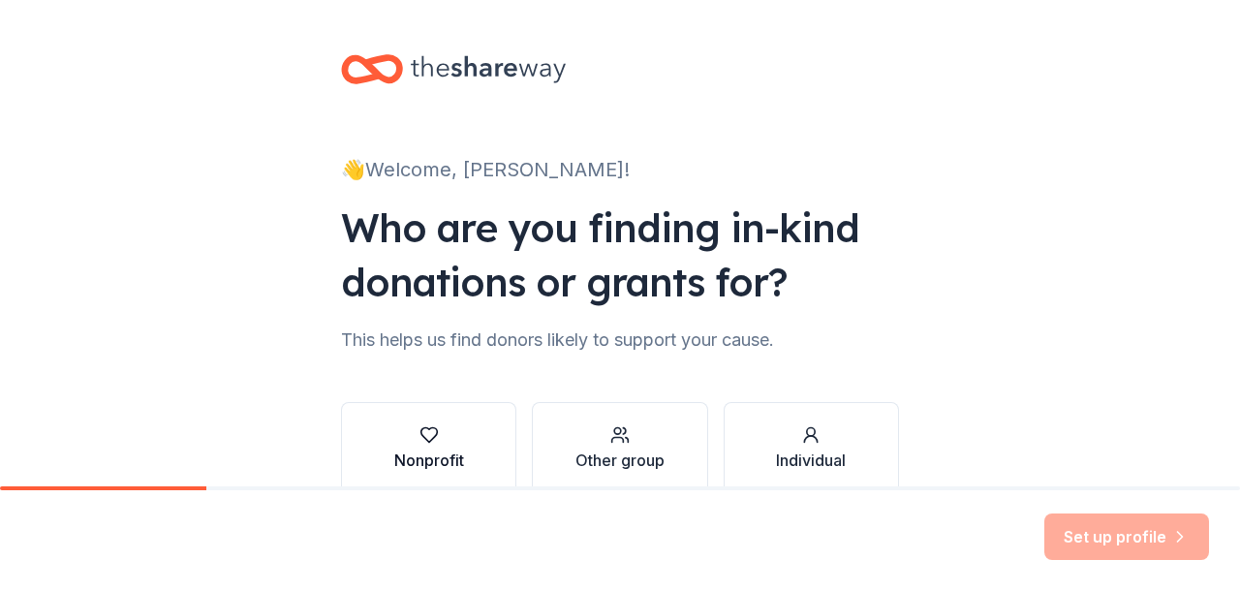
click at [433, 446] on div "Nonprofit" at bounding box center [429, 448] width 70 height 46
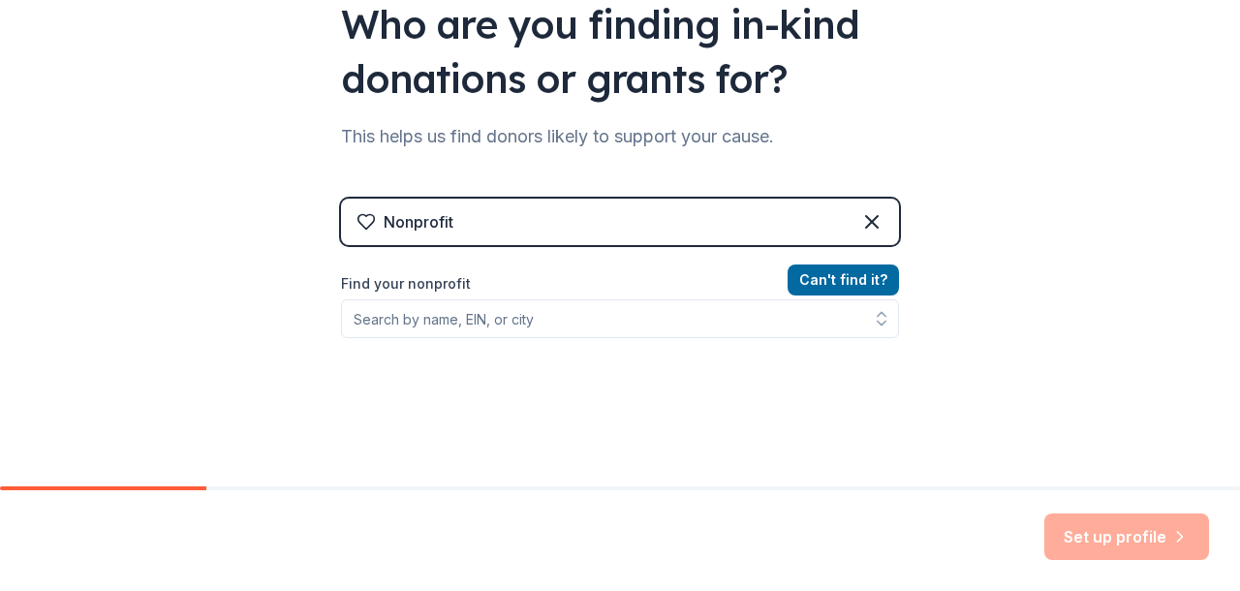
scroll to position [206, 0]
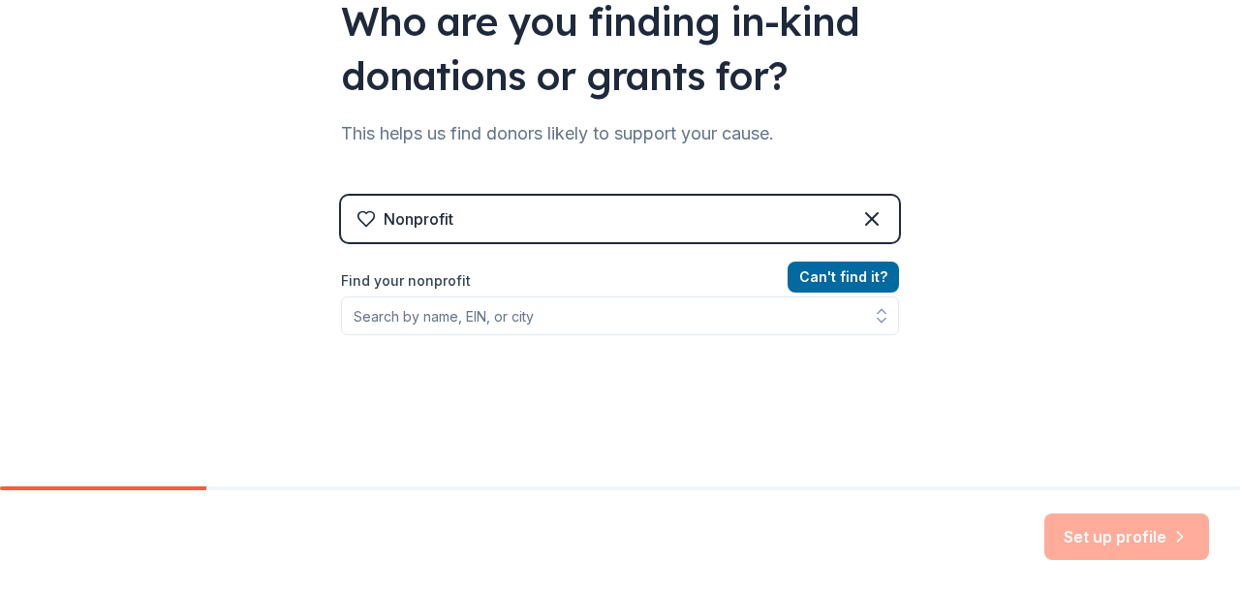
click at [366, 219] on icon at bounding box center [365, 218] width 19 height 19
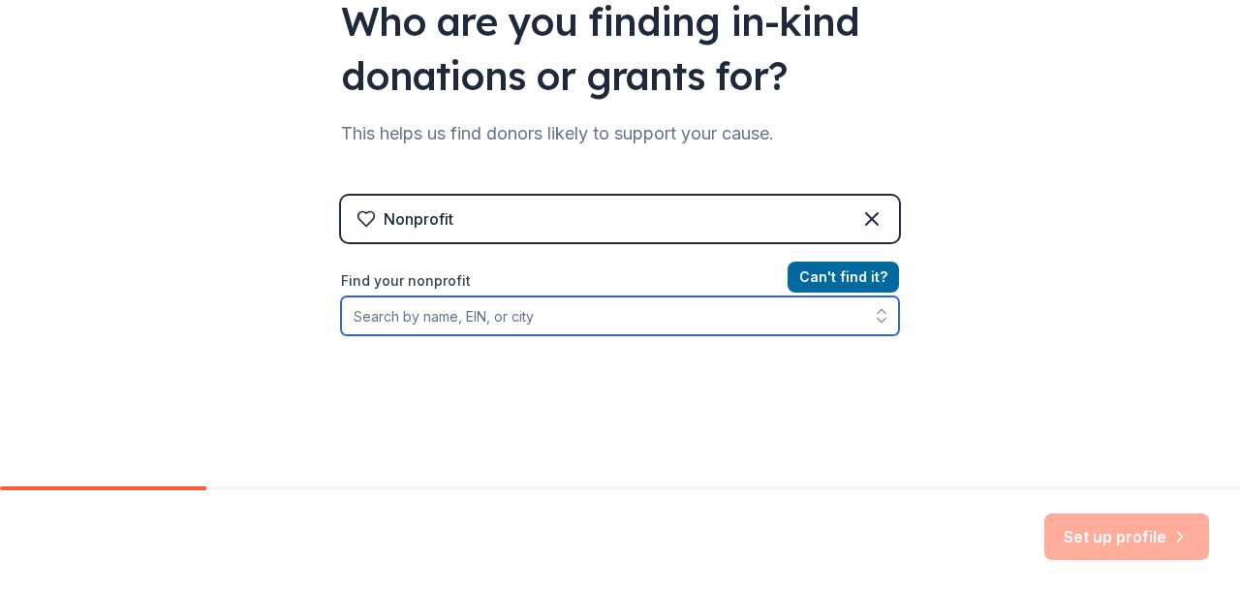
click at [413, 319] on input "Find your nonprofit" at bounding box center [620, 315] width 558 height 39
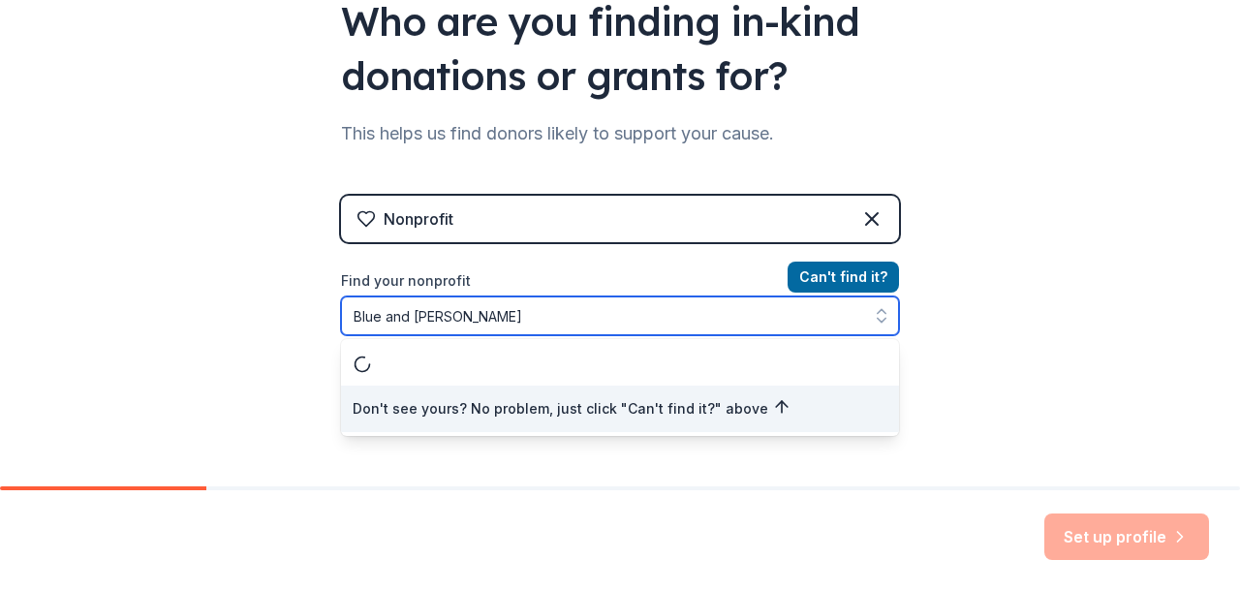
type input "Blue and [PERSON_NAME]"
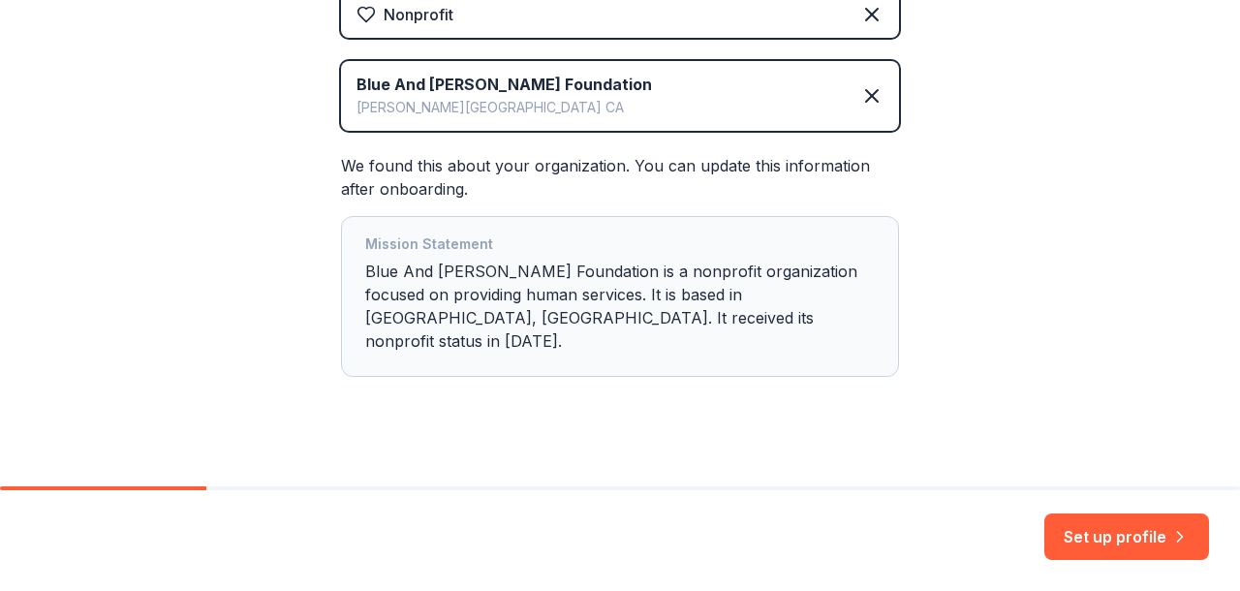
scroll to position [410, 0]
click at [804, 314] on div "Mission Statement Blue And [PERSON_NAME] Foundation is a nonprofit organization…" at bounding box center [619, 297] width 509 height 128
click at [1107, 538] on button "Set up profile" at bounding box center [1126, 536] width 165 height 46
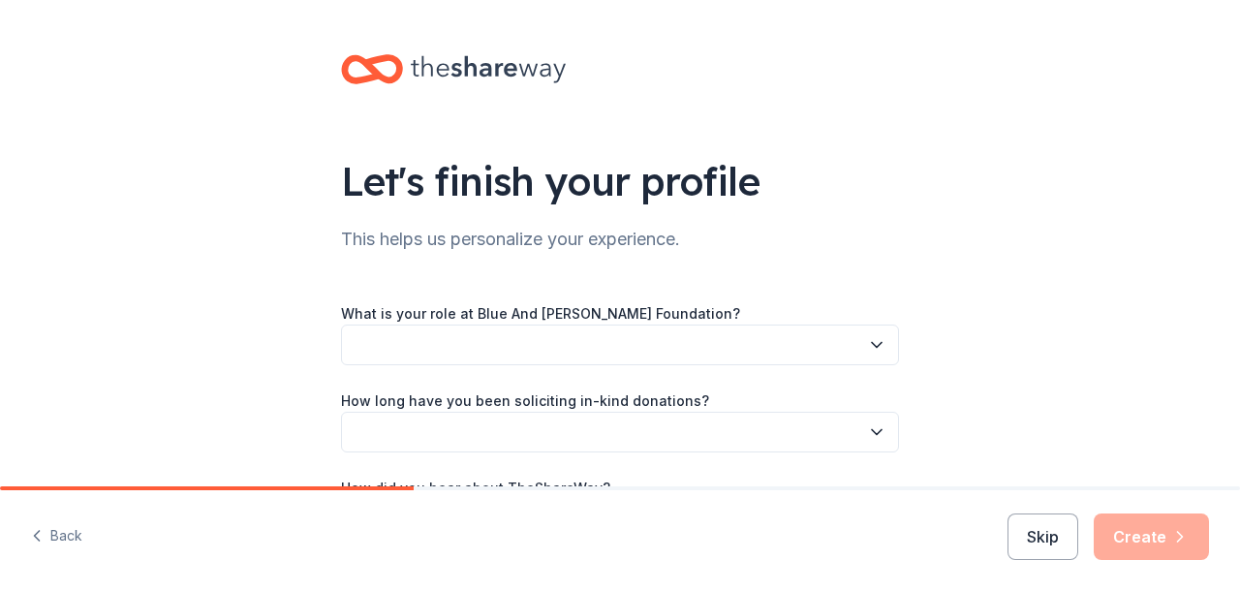
click at [837, 345] on button "button" at bounding box center [620, 344] width 558 height 41
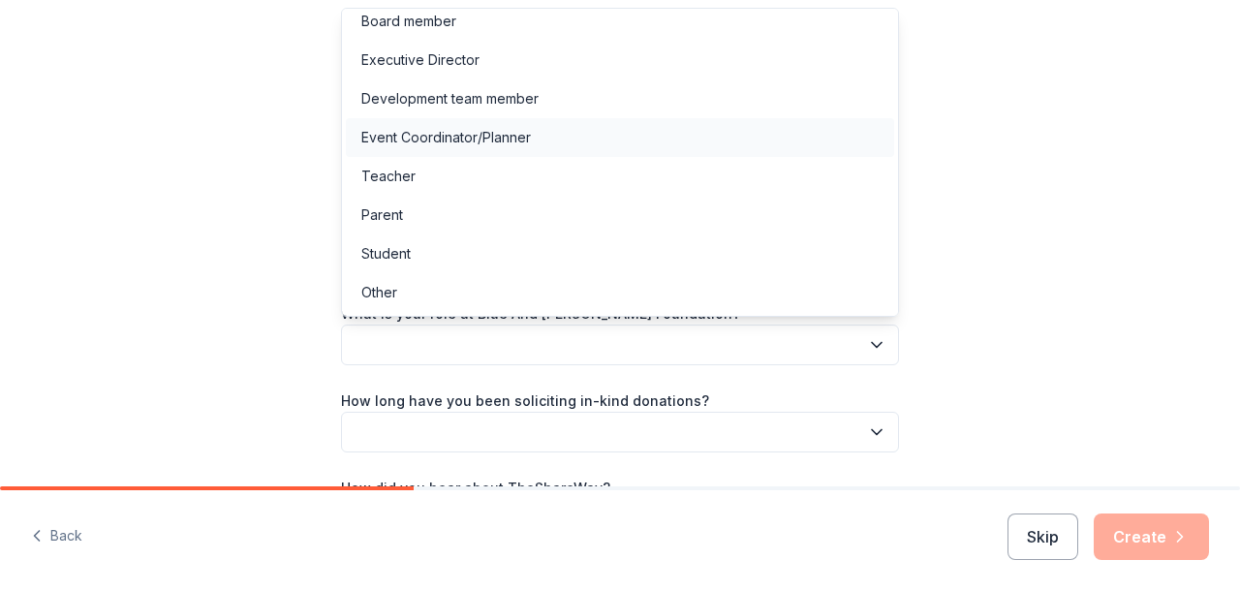
scroll to position [11, 0]
click at [605, 298] on div "Other" at bounding box center [620, 292] width 548 height 39
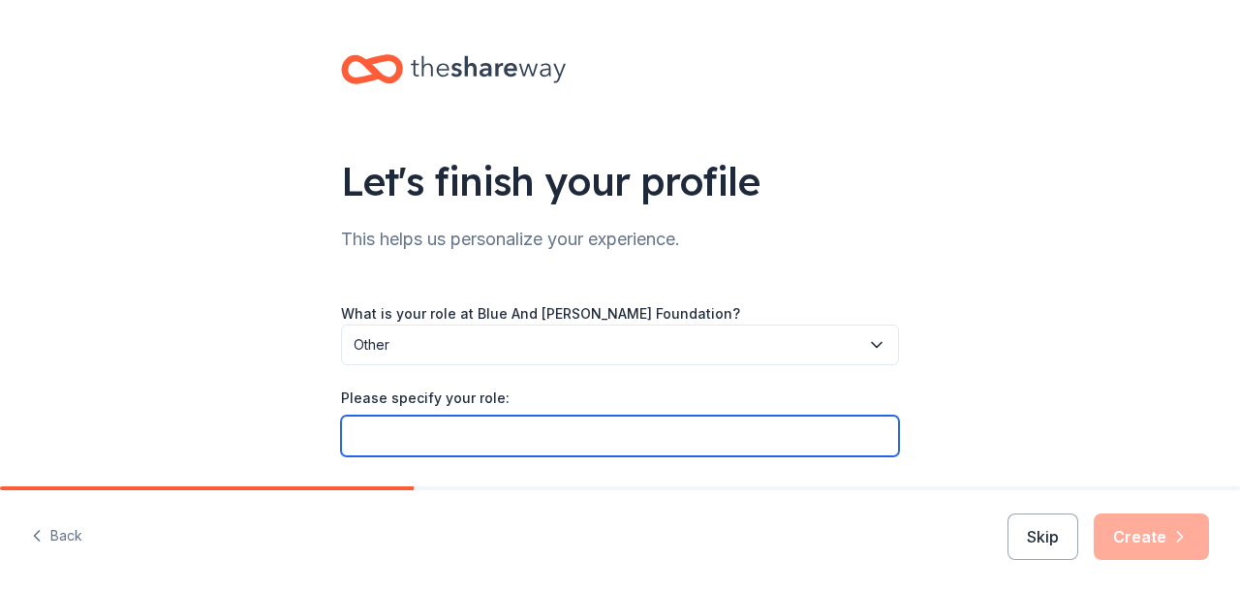
click at [576, 438] on input "Please specify your role:" at bounding box center [620, 435] width 558 height 41
type input "President"
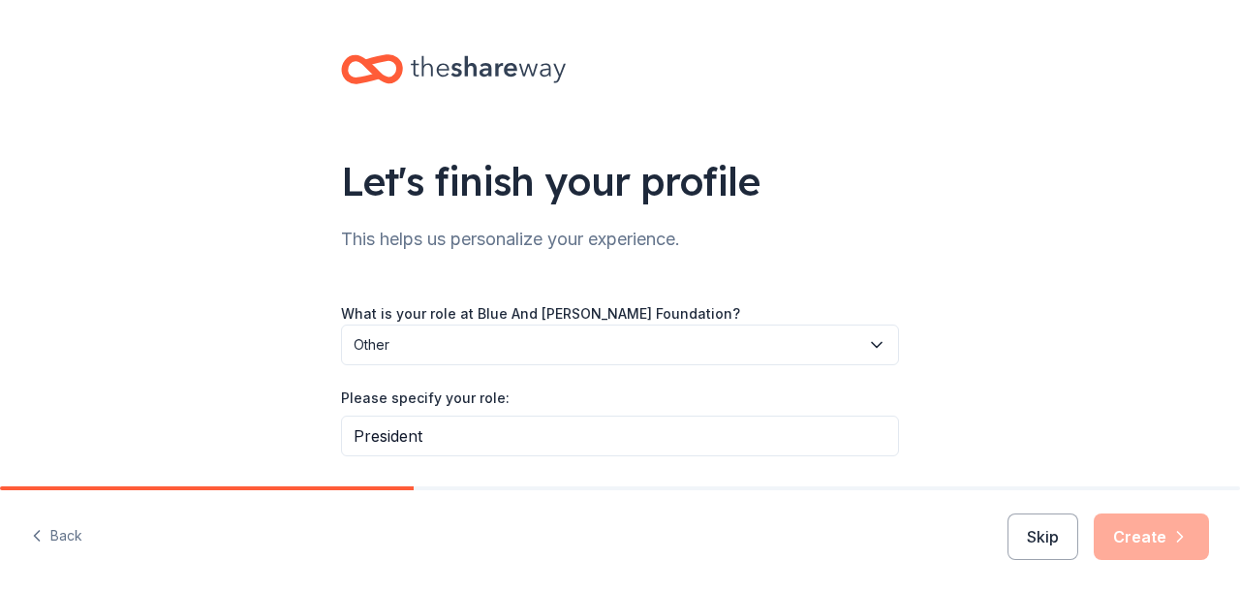
click at [1130, 546] on div "Skip Create" at bounding box center [1107, 536] width 201 height 46
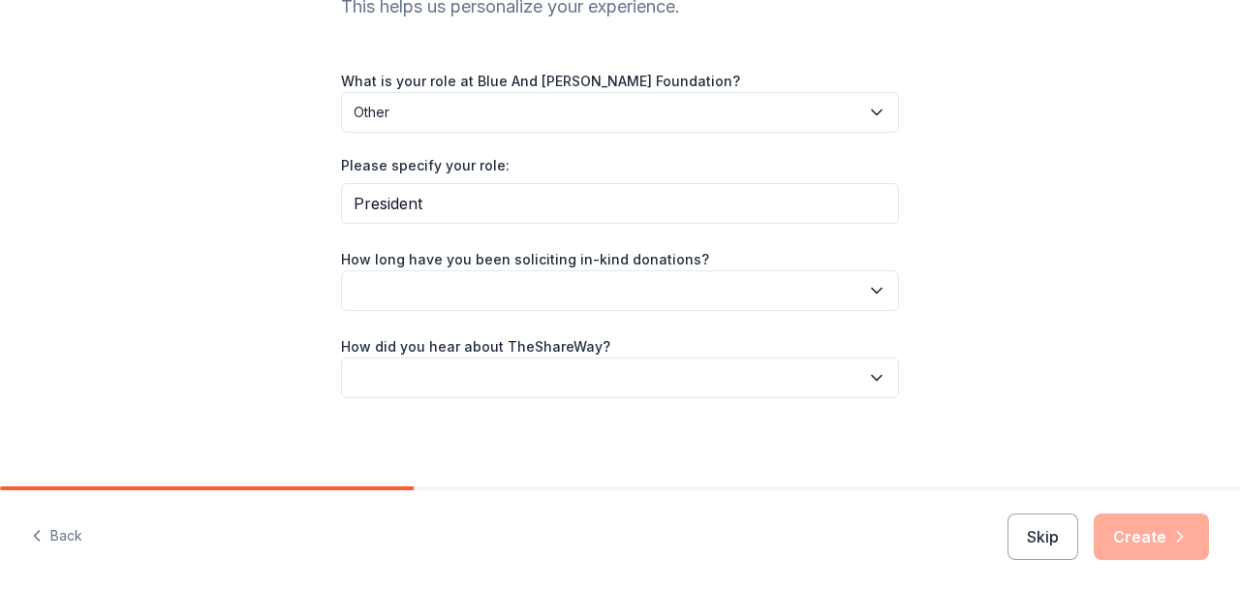
scroll to position [233, 0]
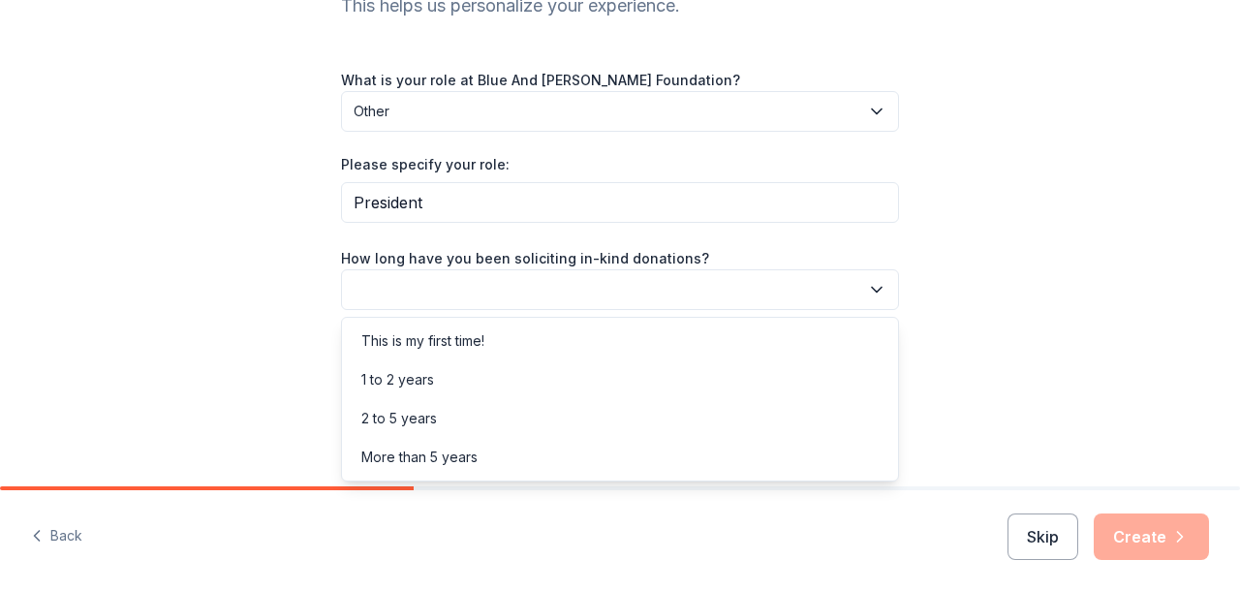
click at [805, 287] on button "button" at bounding box center [620, 289] width 558 height 41
click at [455, 344] on div "This is my first time!" at bounding box center [422, 340] width 123 height 23
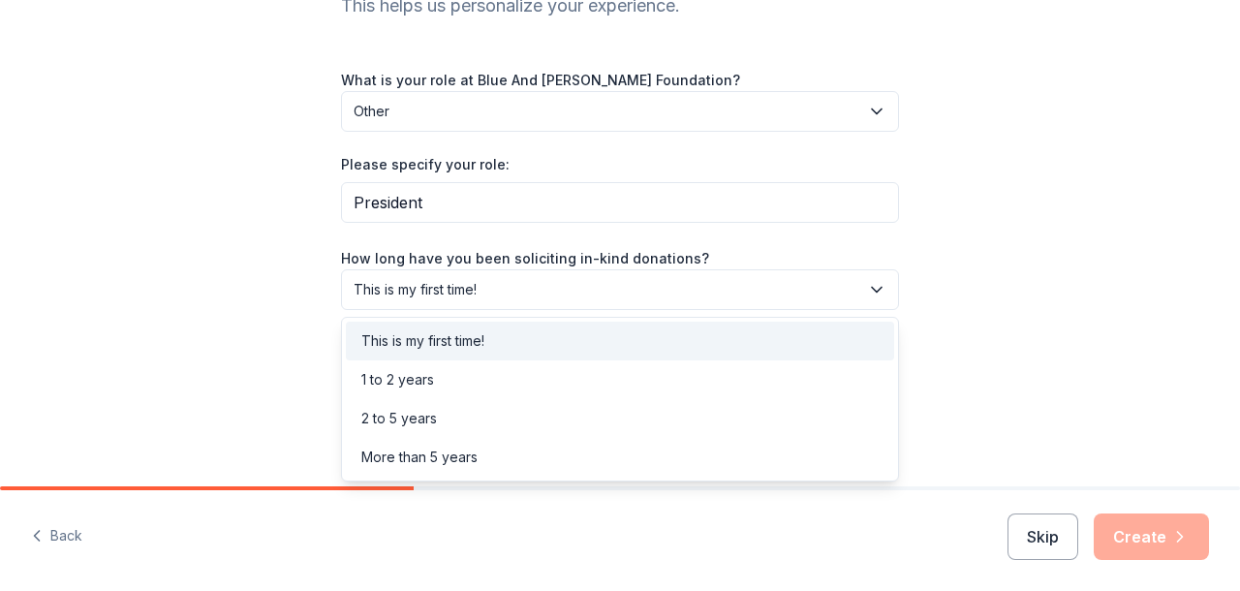
click at [566, 297] on span "This is my first time!" at bounding box center [607, 289] width 506 height 23
click at [528, 339] on div "This is my first time!" at bounding box center [620, 341] width 548 height 39
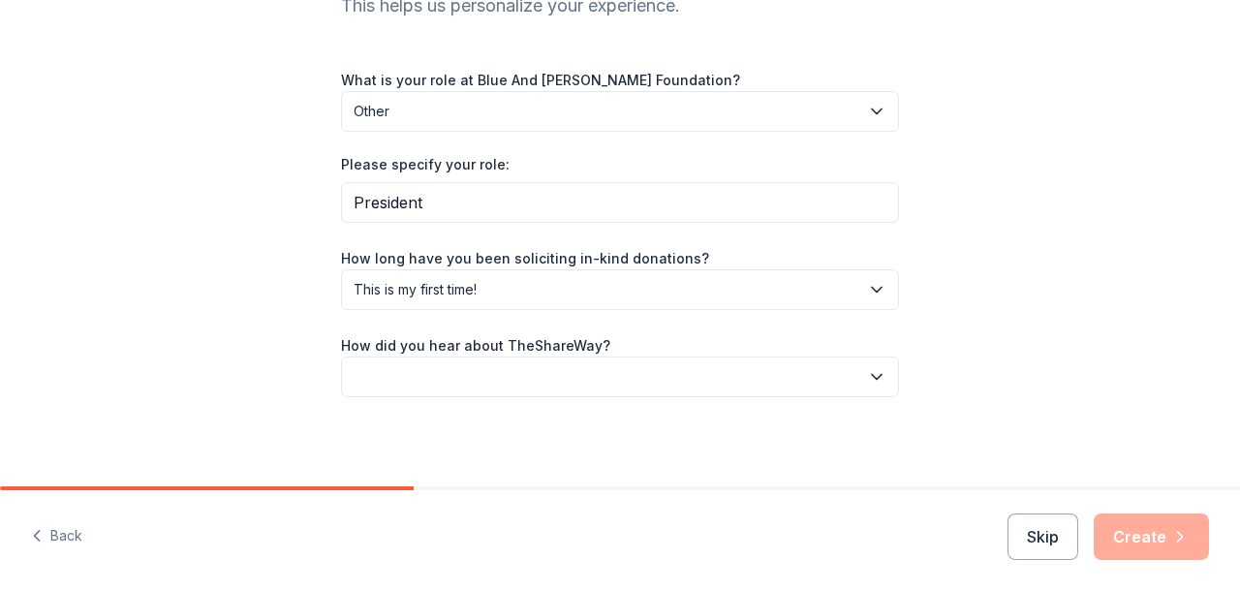
click at [519, 373] on button "button" at bounding box center [620, 376] width 558 height 41
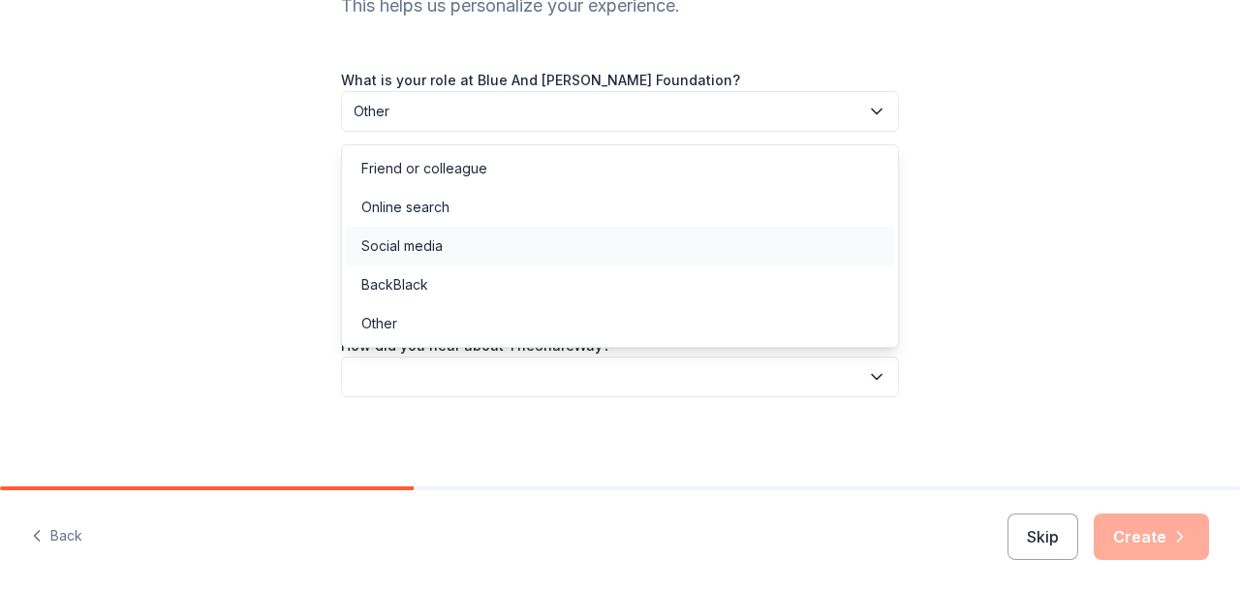
click at [522, 239] on div "Social media" at bounding box center [620, 246] width 548 height 39
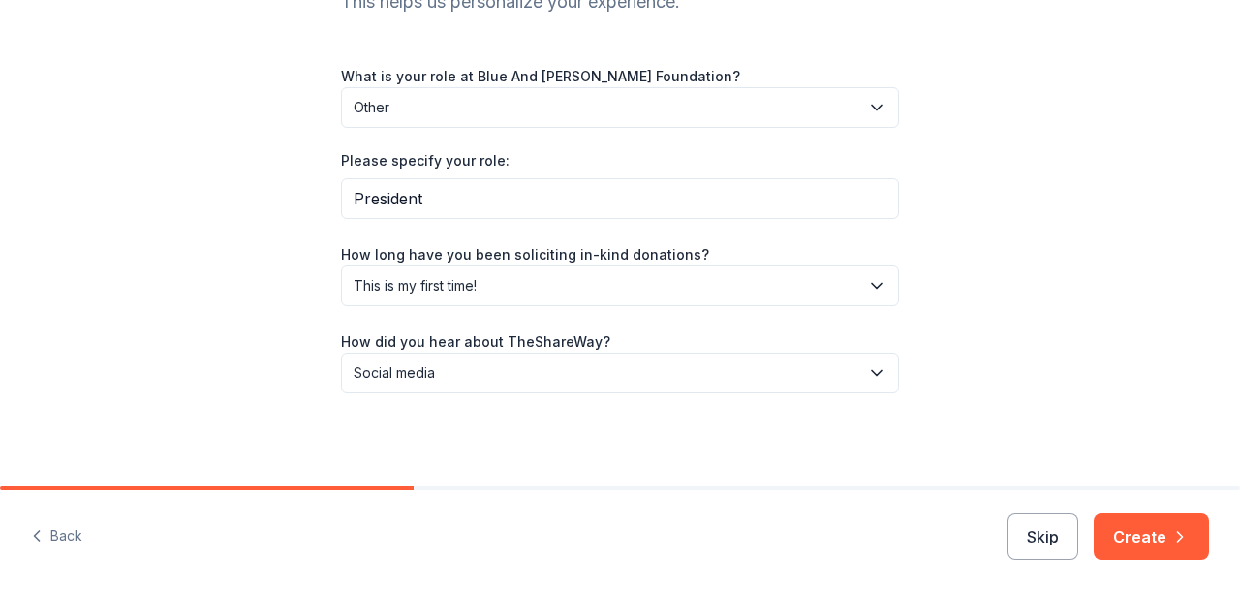
scroll to position [236, 0]
click at [1159, 540] on button "Create" at bounding box center [1150, 536] width 115 height 46
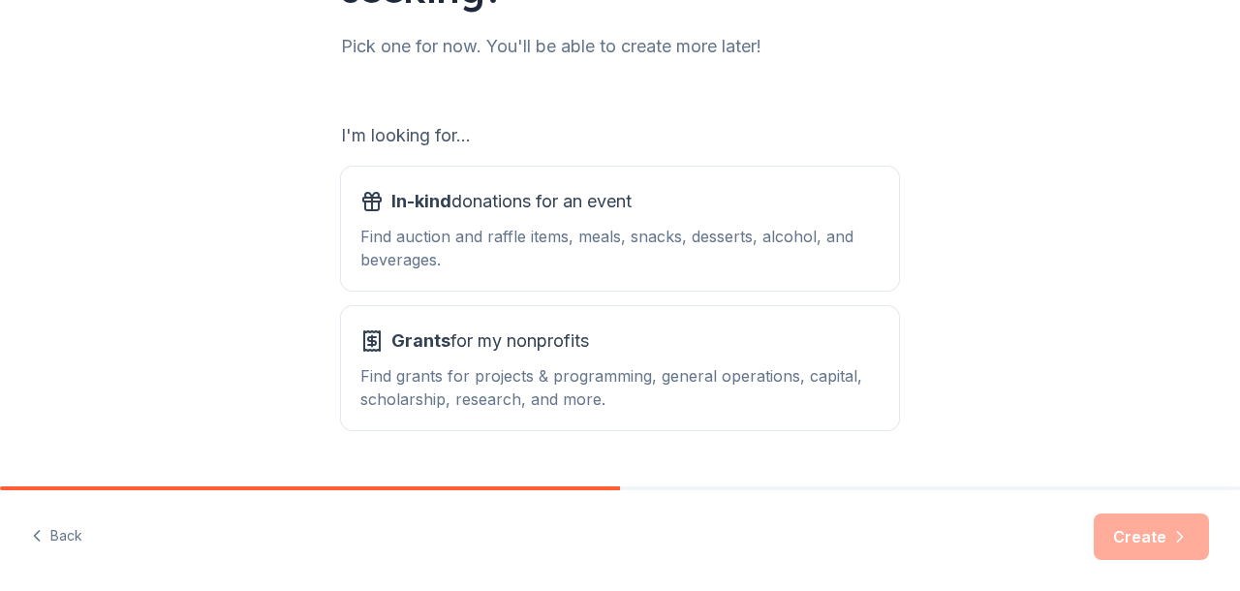
scroll to position [250, 0]
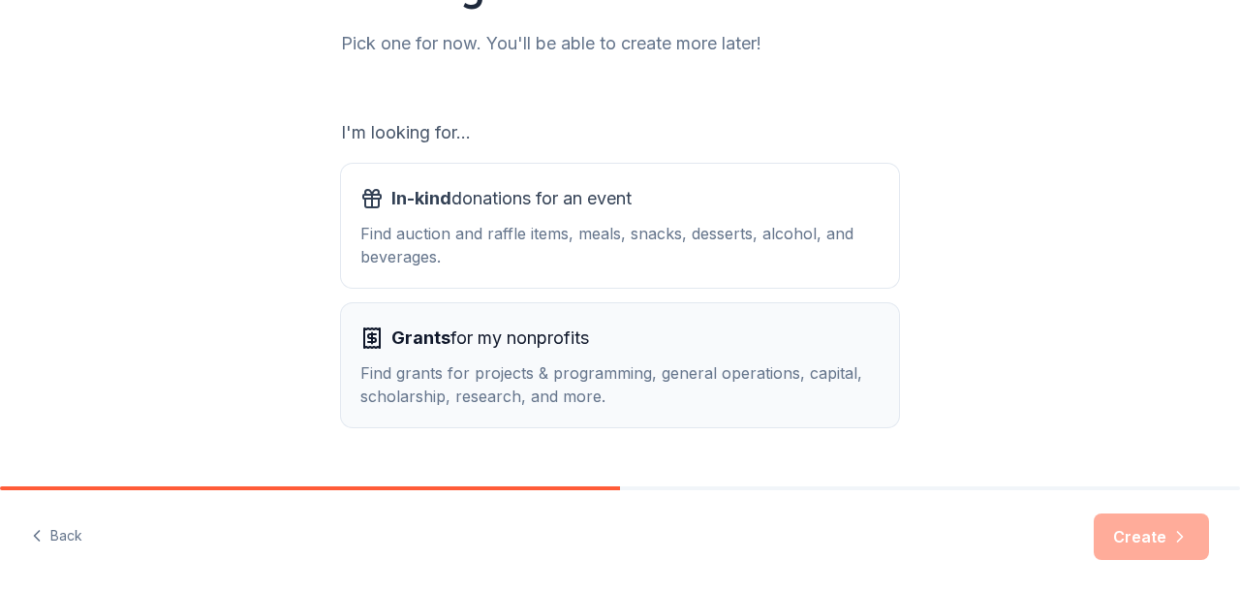
click at [789, 342] on div "Grants for my nonprofits" at bounding box center [619, 338] width 519 height 31
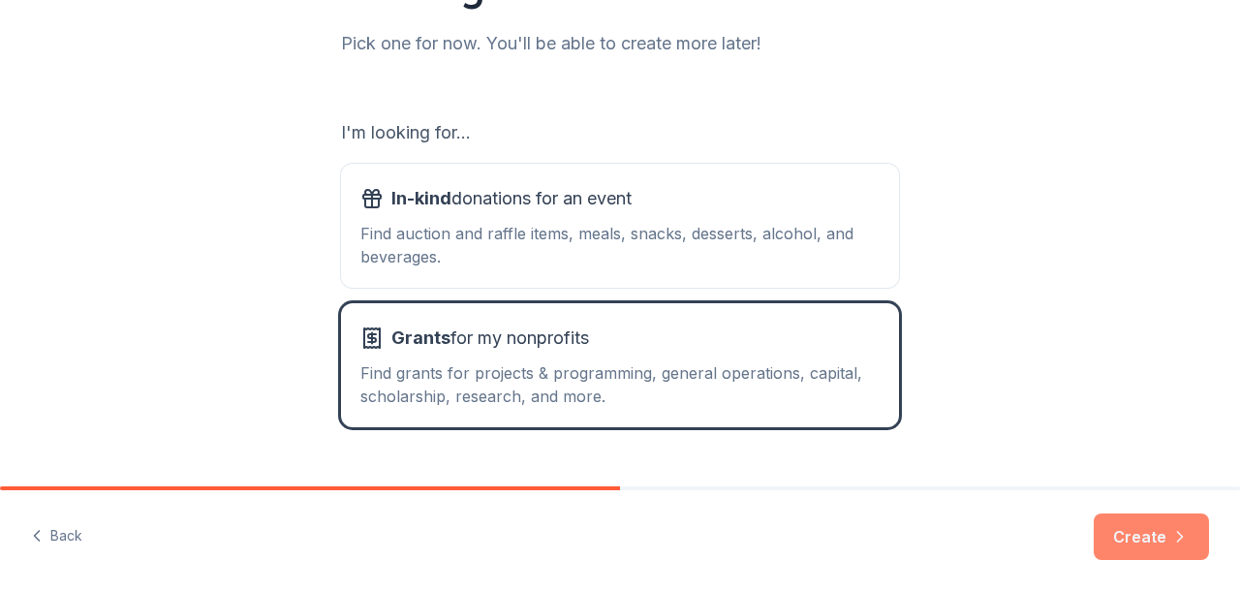
click at [1150, 544] on button "Create" at bounding box center [1150, 536] width 115 height 46
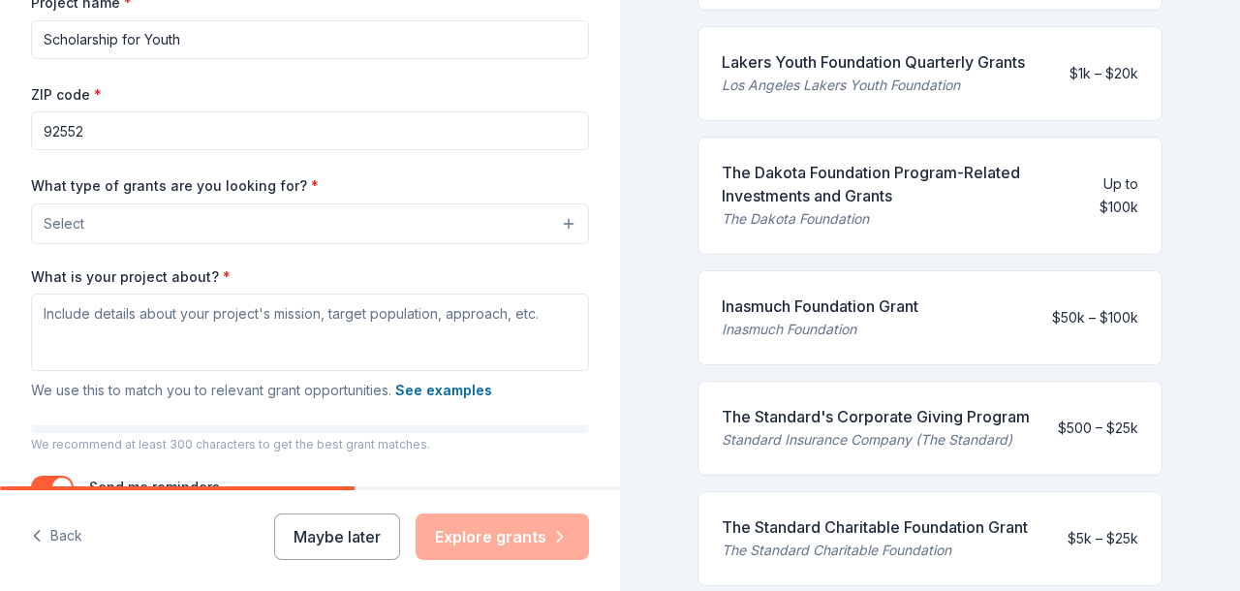
scroll to position [319, 0]
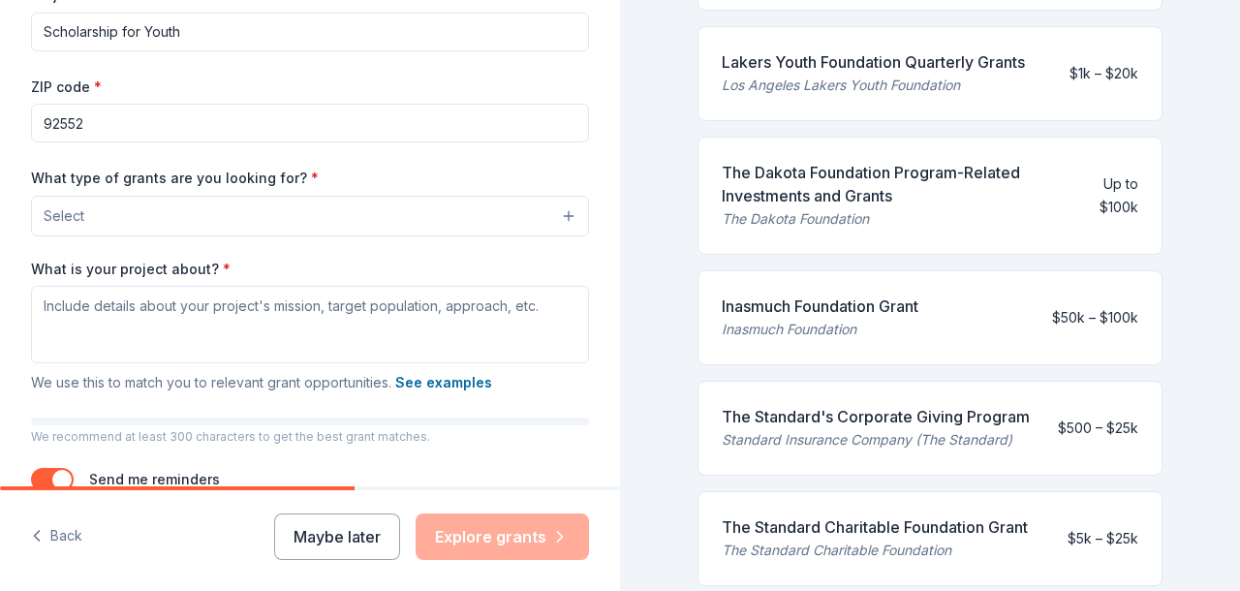
type input "Scholarship for Youth"
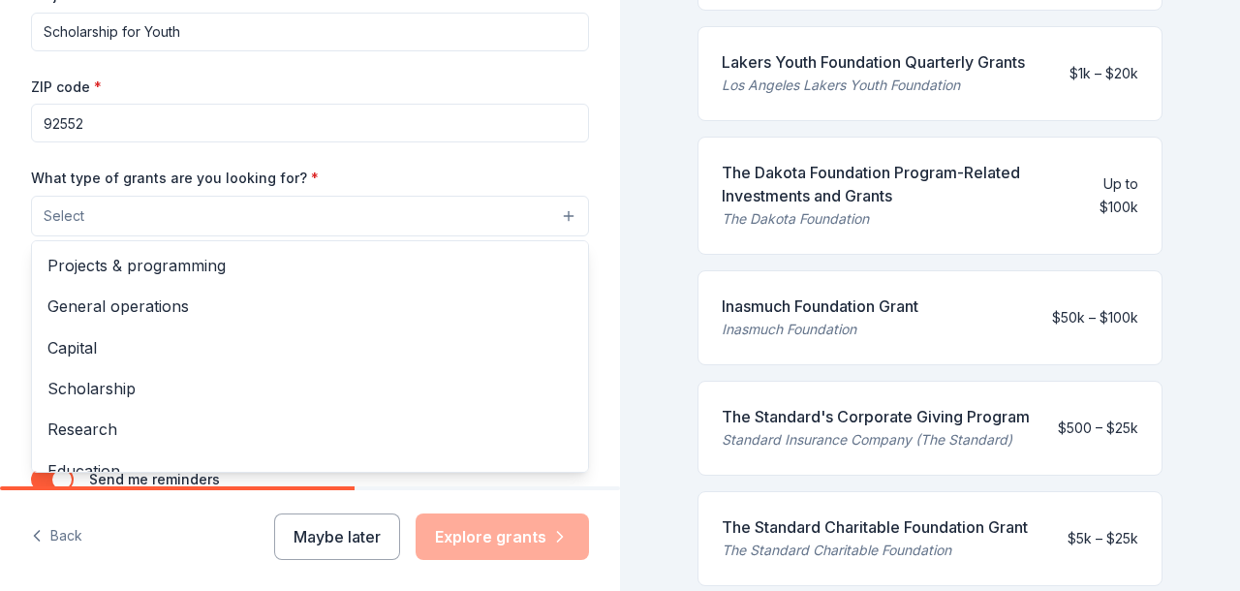
click at [507, 220] on button "Select" at bounding box center [310, 216] width 558 height 41
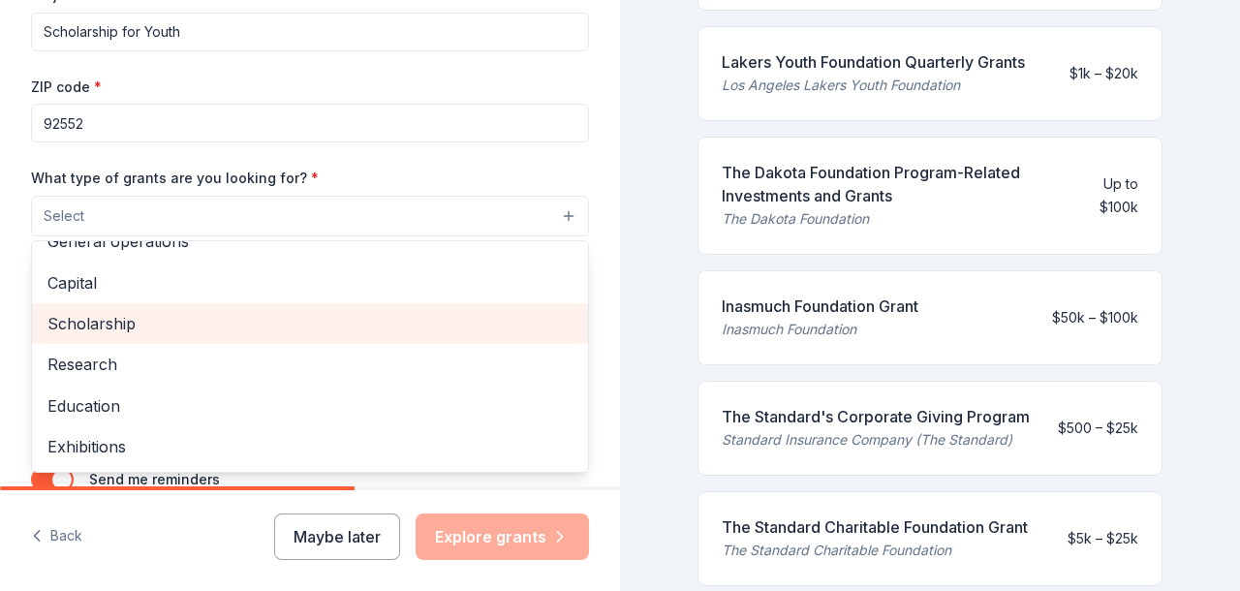
scroll to position [74, 0]
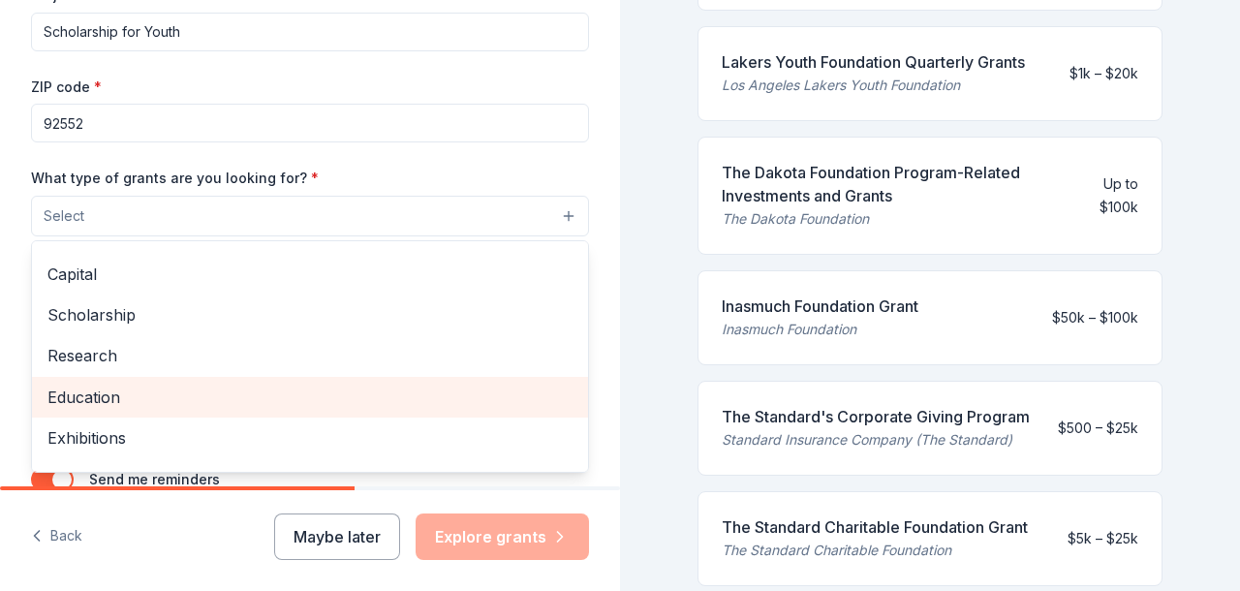
click at [404, 392] on span "Education" at bounding box center [309, 396] width 525 height 25
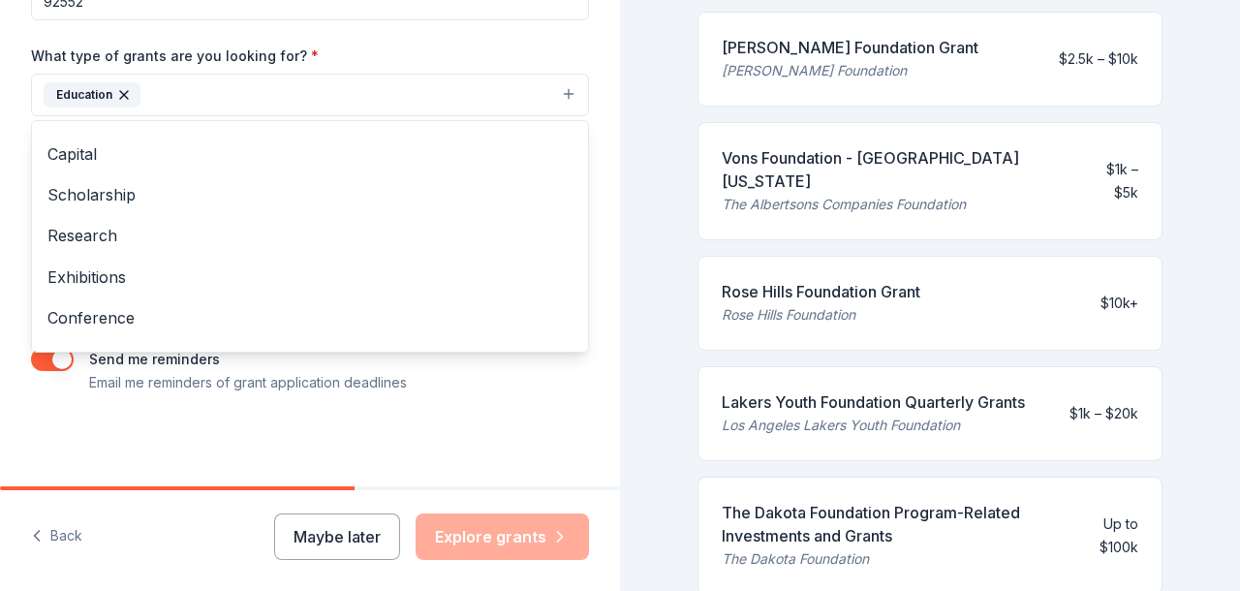
scroll to position [440, 0]
click at [544, 392] on div "Project name * Scholarship for Youth ZIP code * 92552 What type of grants are y…" at bounding box center [310, 129] width 558 height 534
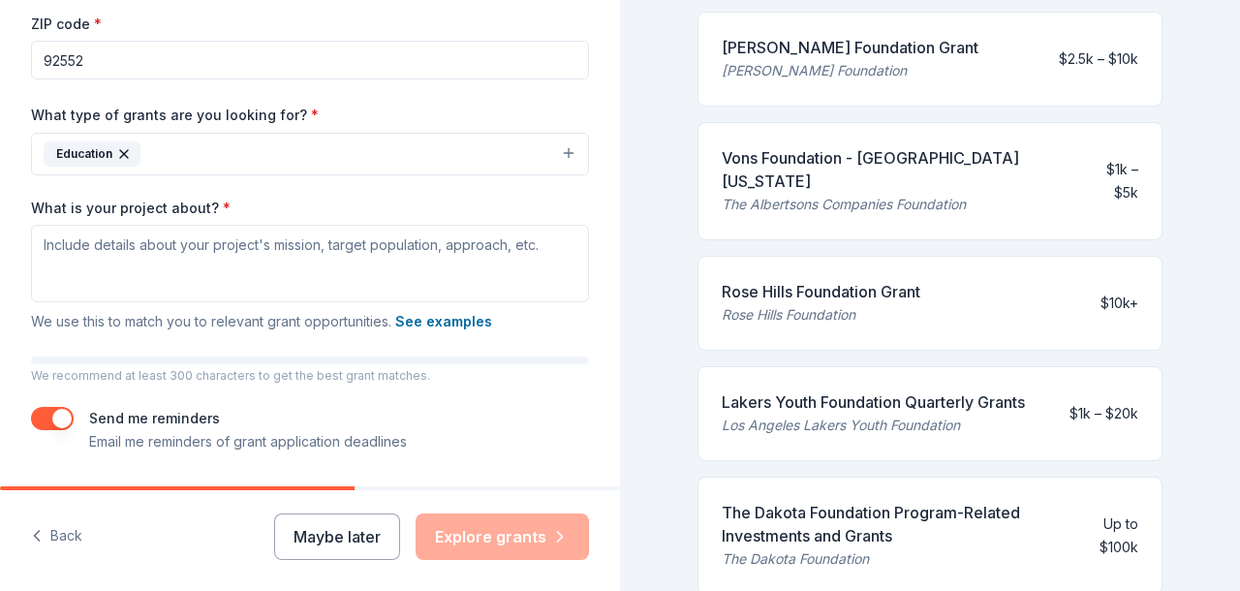
scroll to position [381, 0]
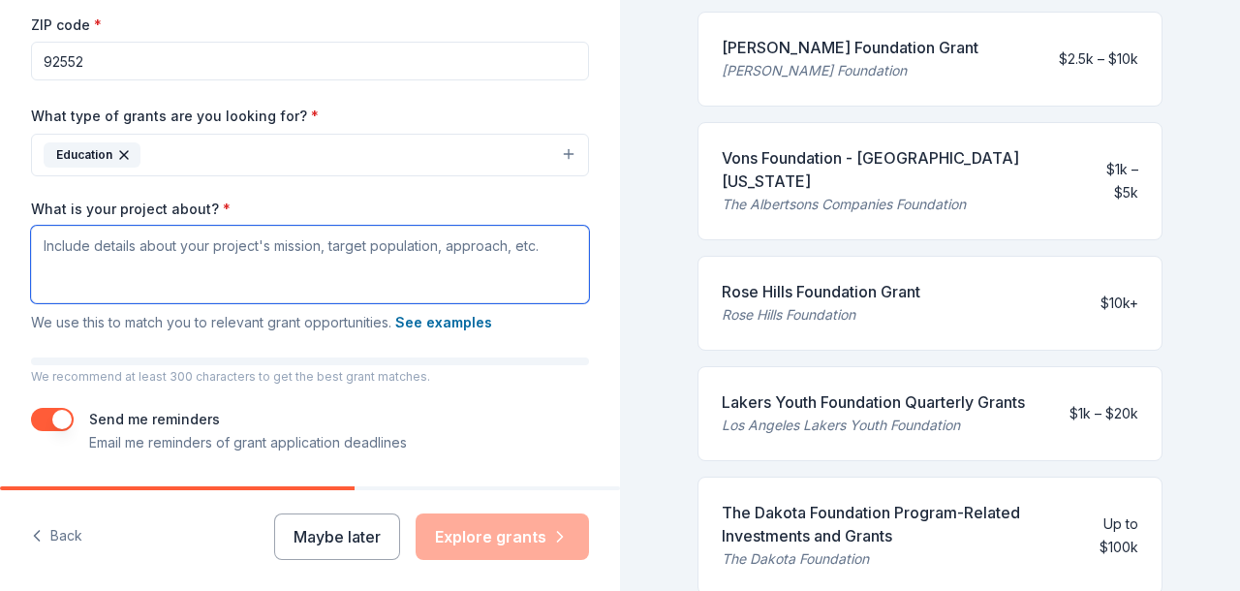
click at [541, 251] on textarea "What is your project about? *" at bounding box center [310, 264] width 558 height 77
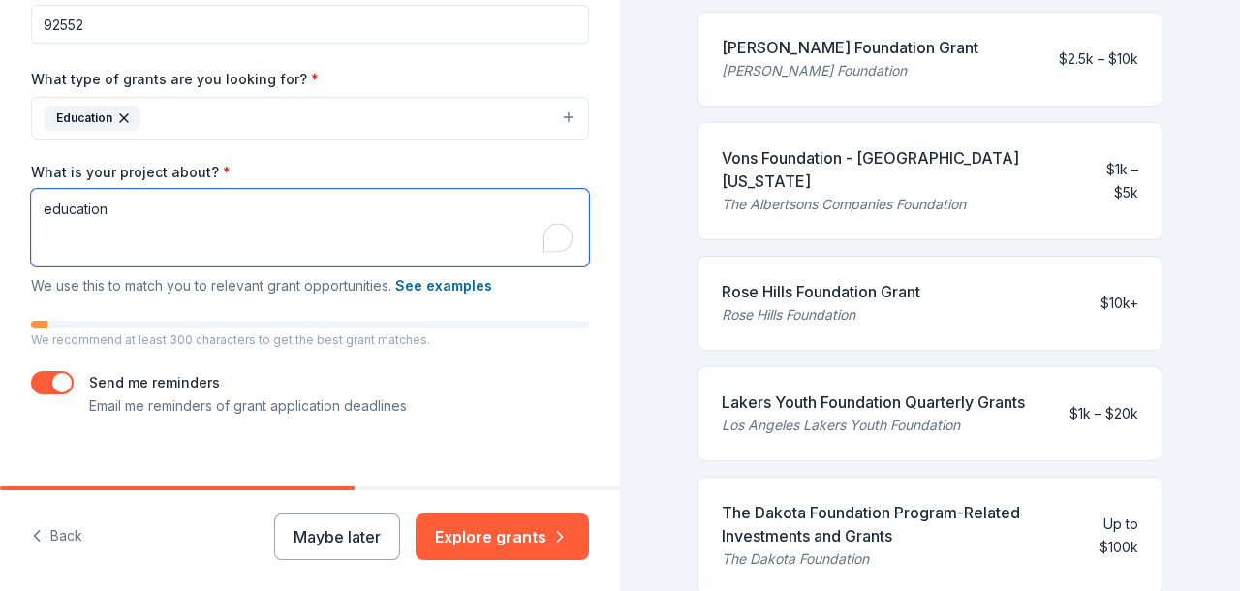
scroll to position [0, 0]
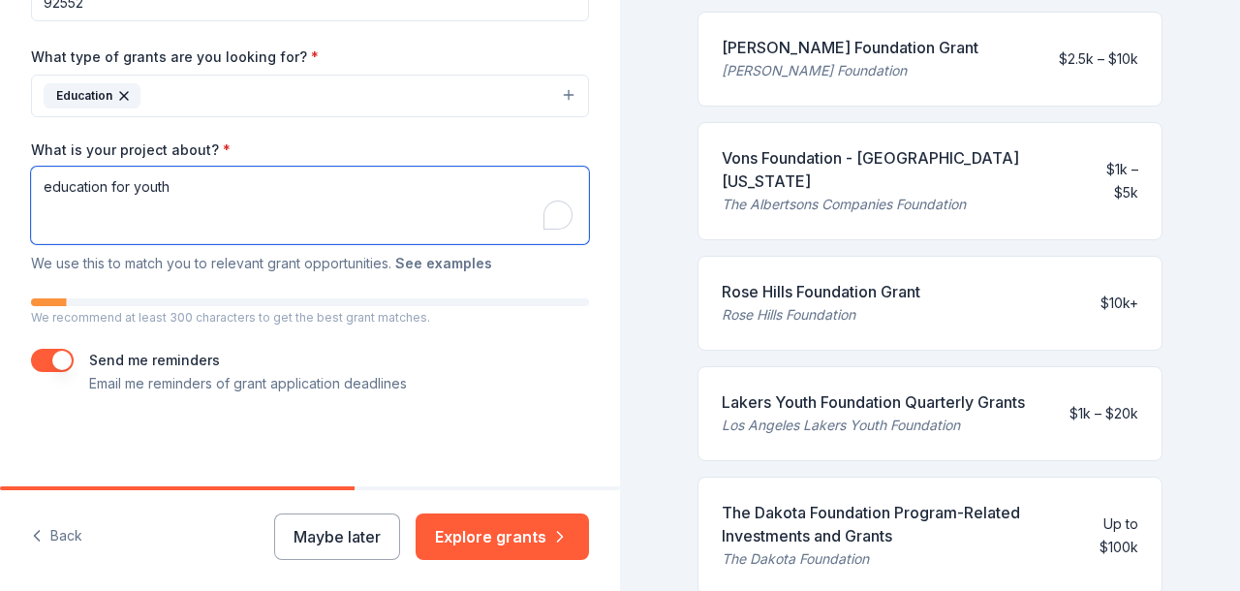
type textarea "education for youth"
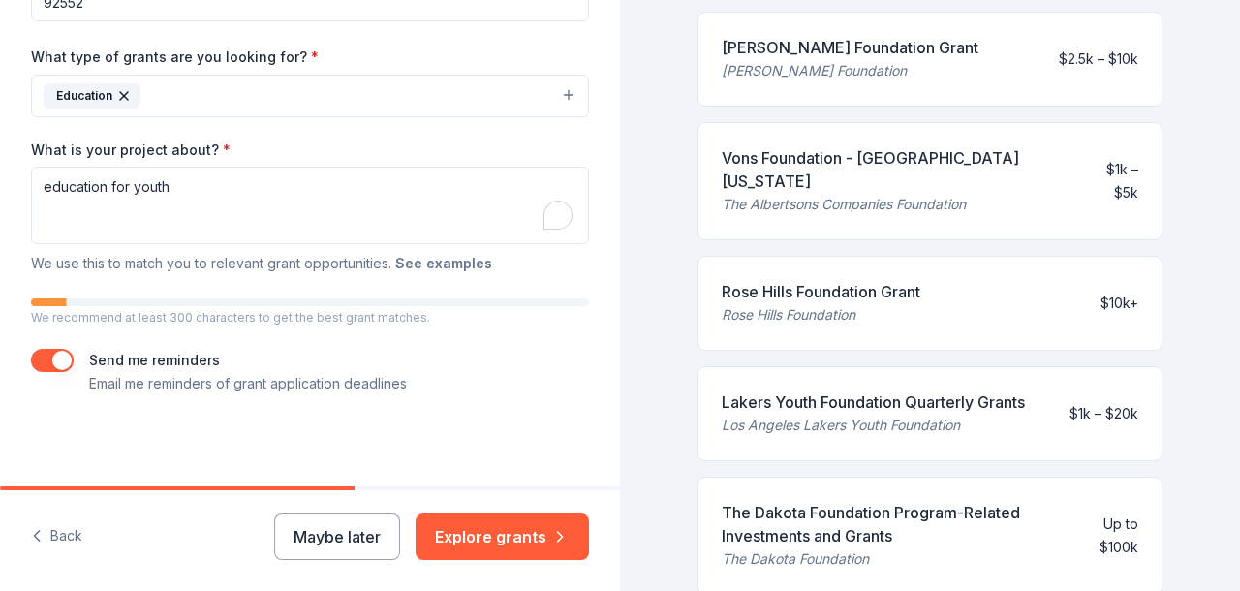
click at [466, 261] on button "See examples" at bounding box center [443, 263] width 97 height 23
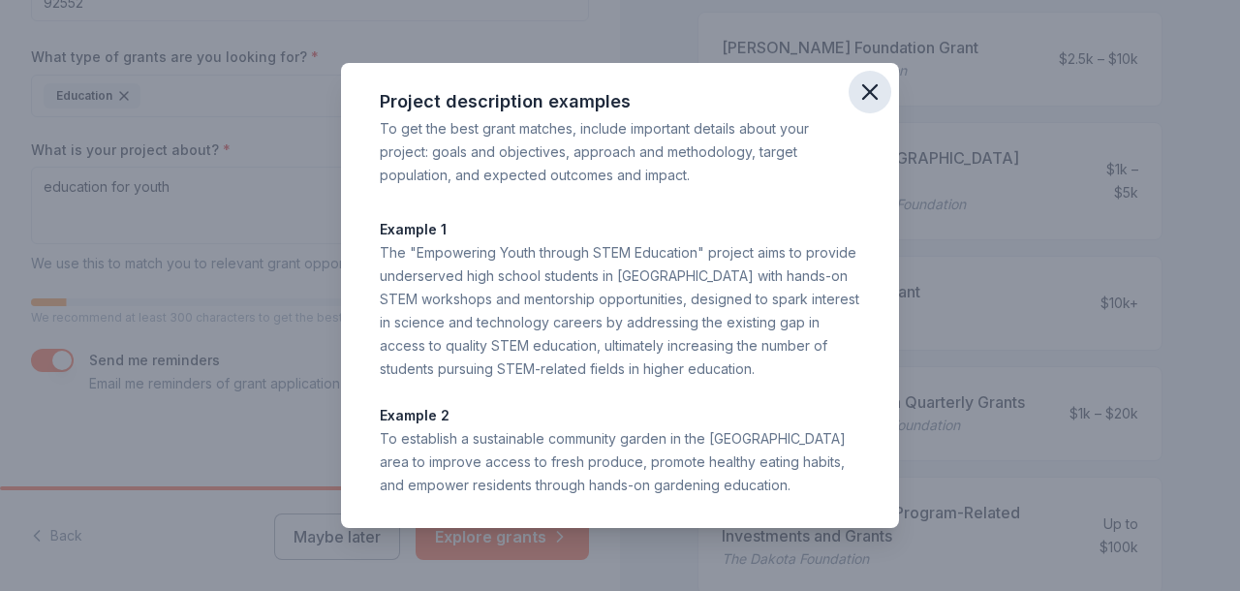
click at [863, 97] on icon "button" at bounding box center [869, 91] width 27 height 27
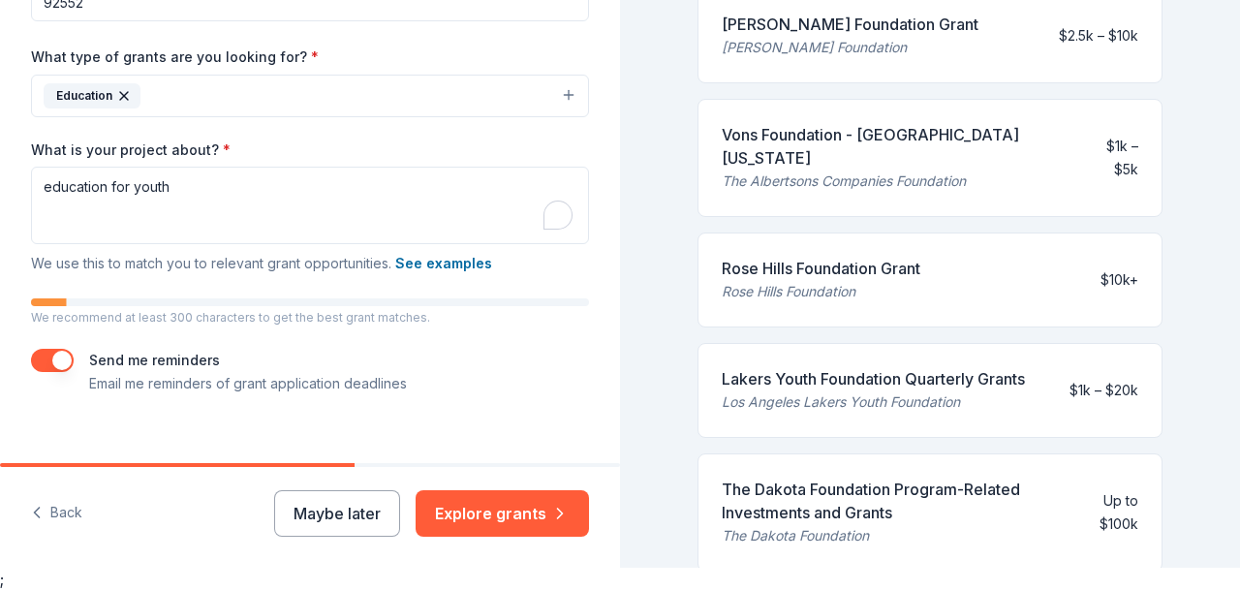
click at [46, 359] on button "button" at bounding box center [52, 360] width 43 height 23
click at [448, 261] on button "See examples" at bounding box center [443, 263] width 97 height 23
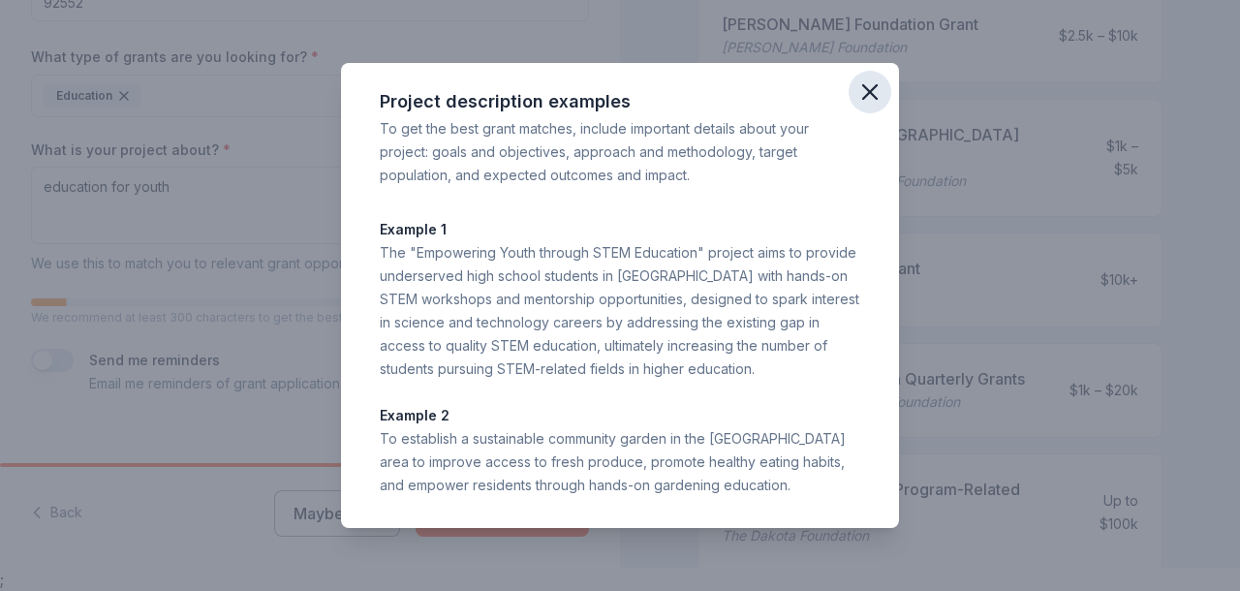
click at [863, 91] on icon "button" at bounding box center [869, 91] width 27 height 27
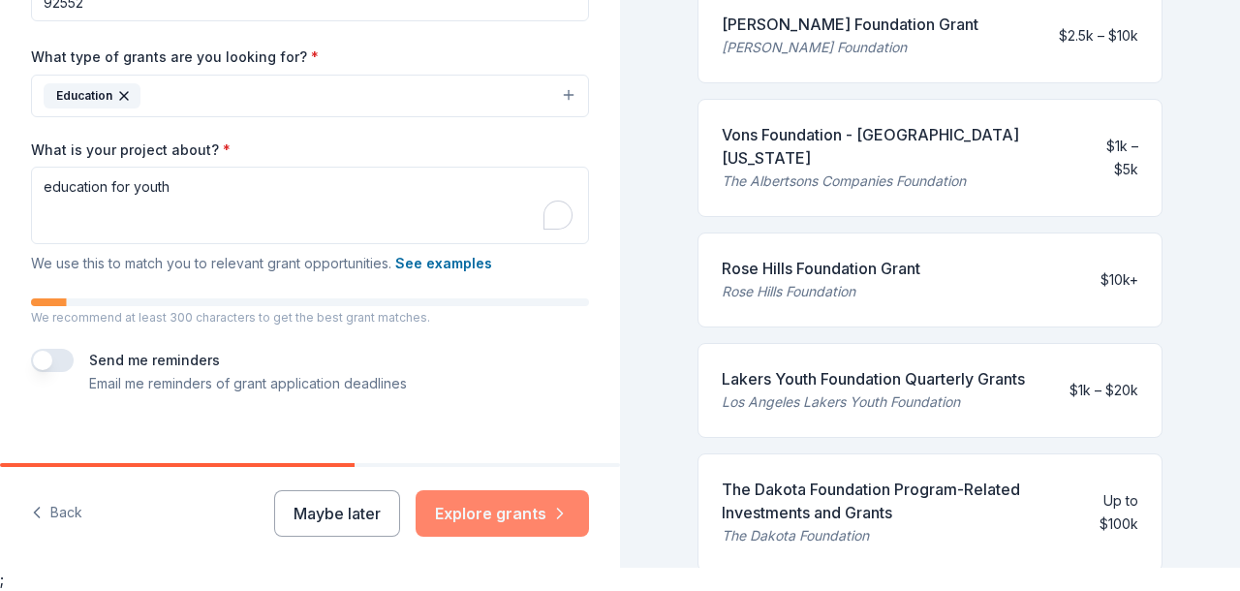
click at [467, 515] on button "Explore grants" at bounding box center [501, 513] width 173 height 46
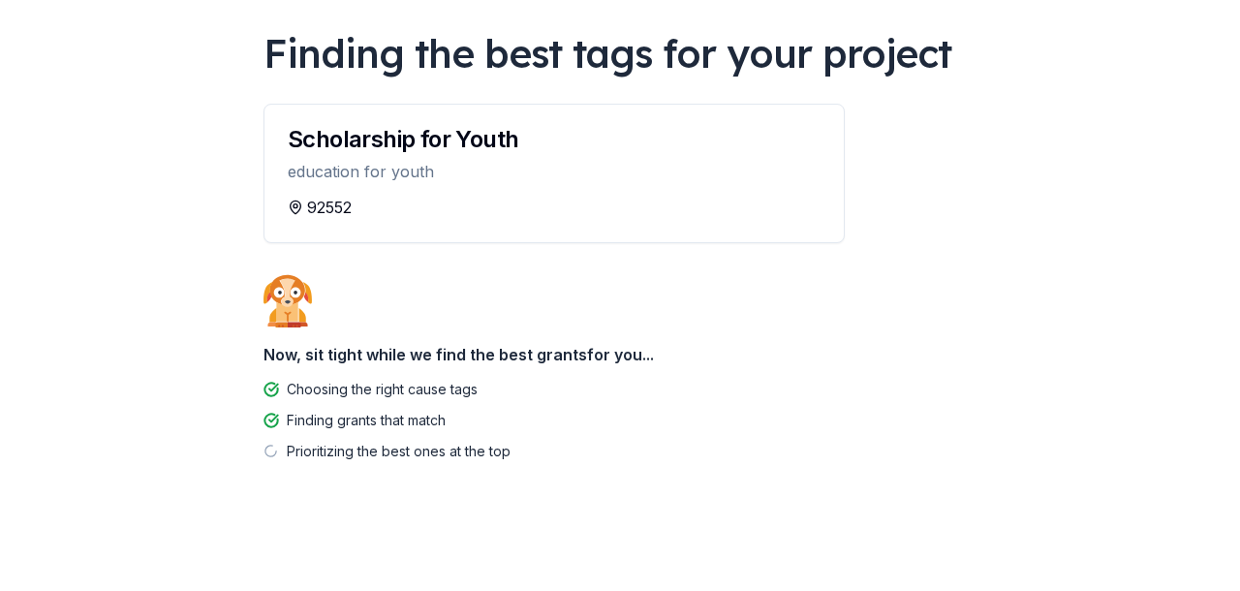
scroll to position [135, 0]
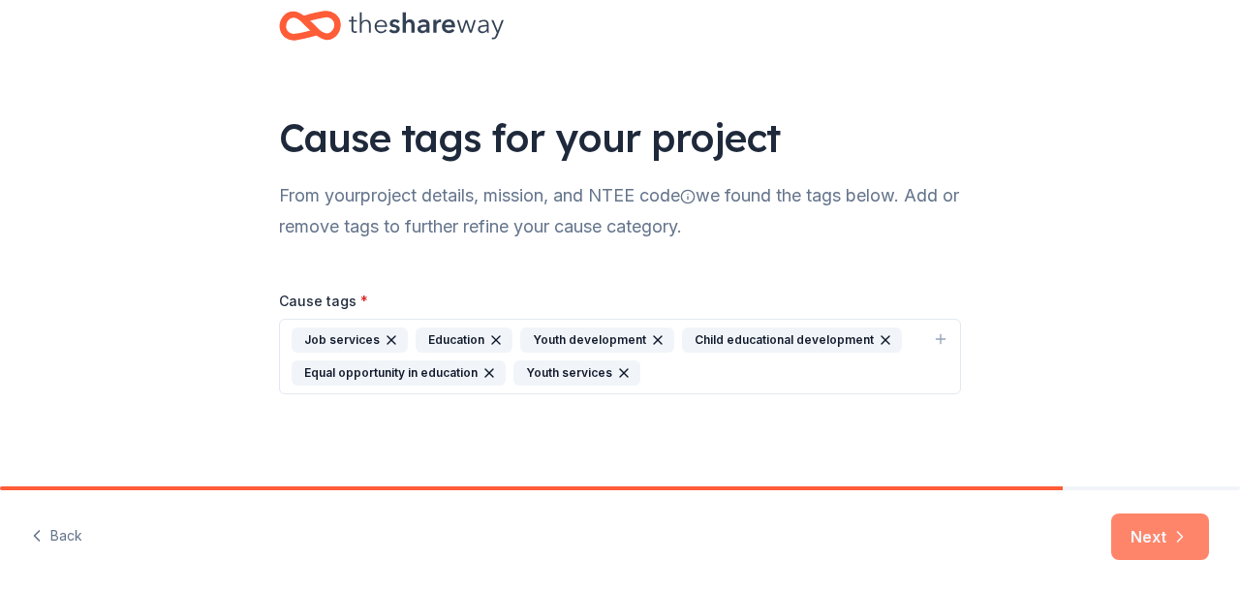
click at [1131, 540] on button "Next" at bounding box center [1160, 536] width 98 height 46
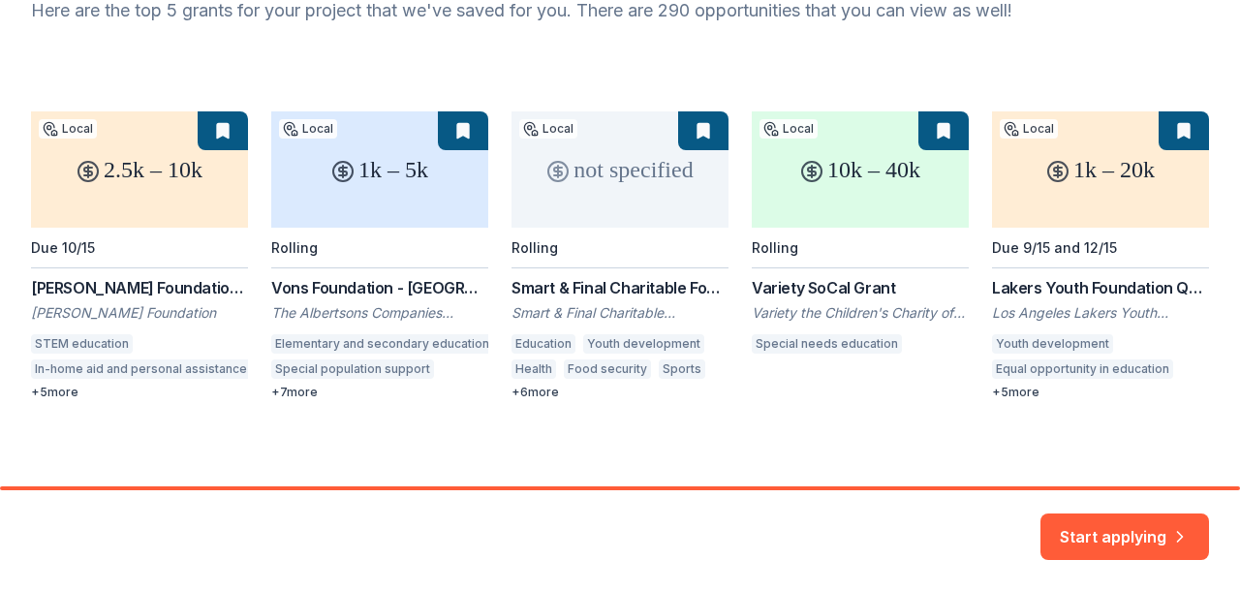
scroll to position [228, 0]
click at [1015, 390] on div "2.5k – 10k Local Due 10/15 [PERSON_NAME] Foundation [PERSON_NAME] [PERSON_NAME]…" at bounding box center [620, 256] width 1178 height 289
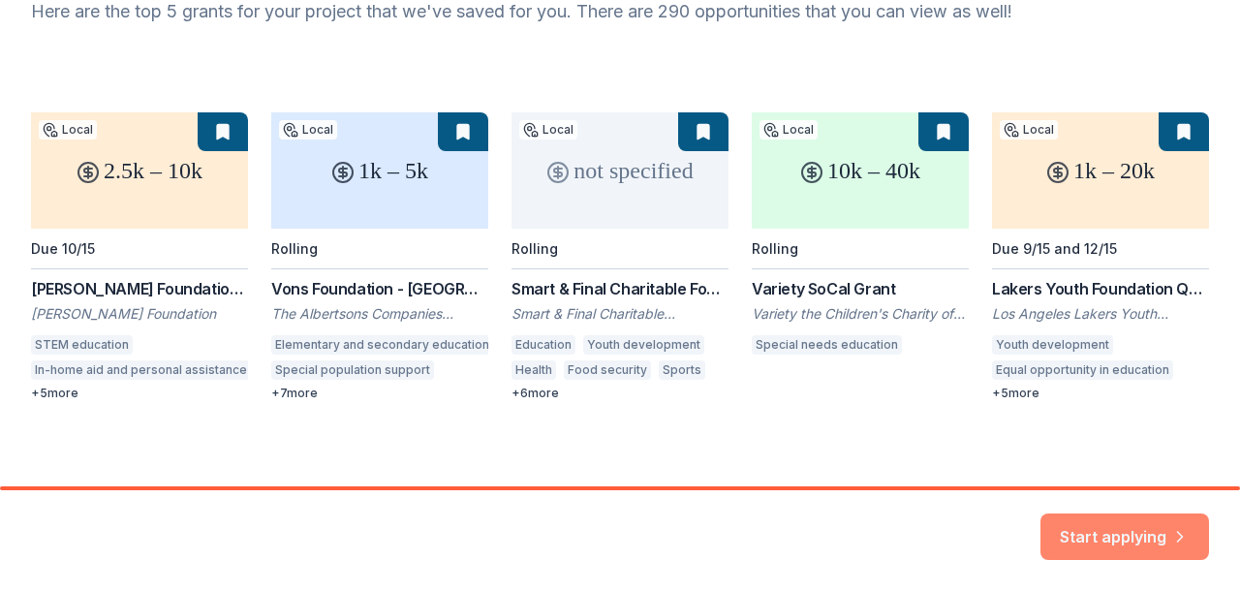
click at [1083, 525] on button "Start applying" at bounding box center [1124, 525] width 169 height 46
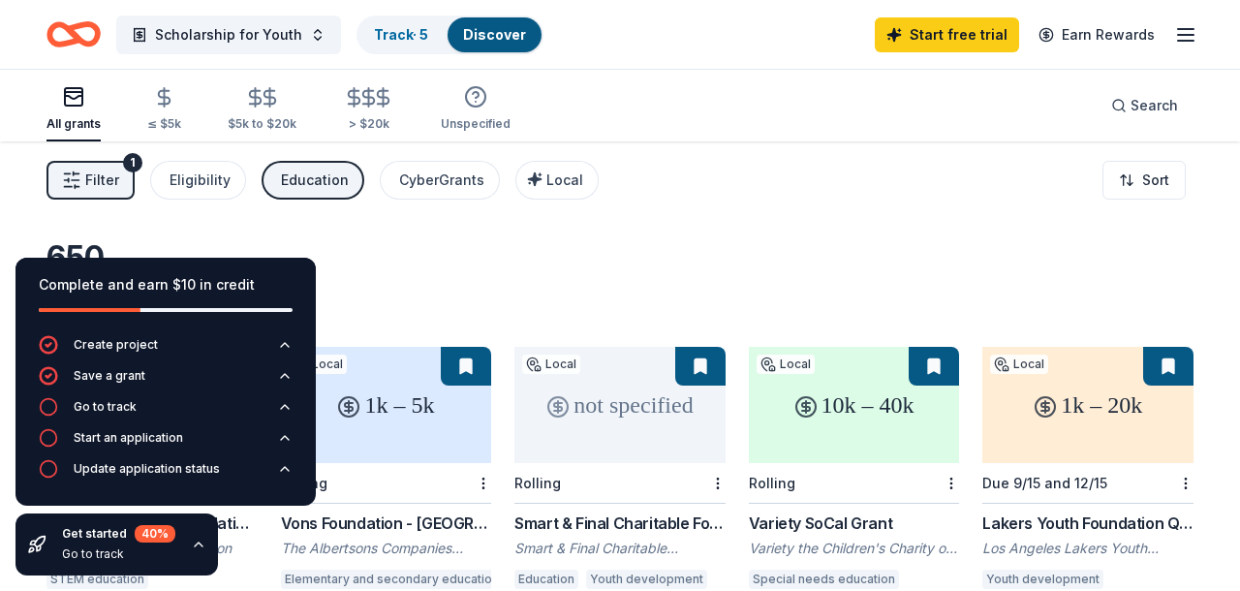
click at [767, 241] on div "650 results in [GEOGRAPHIC_DATA], [GEOGRAPHIC_DATA]" at bounding box center [619, 280] width 1147 height 85
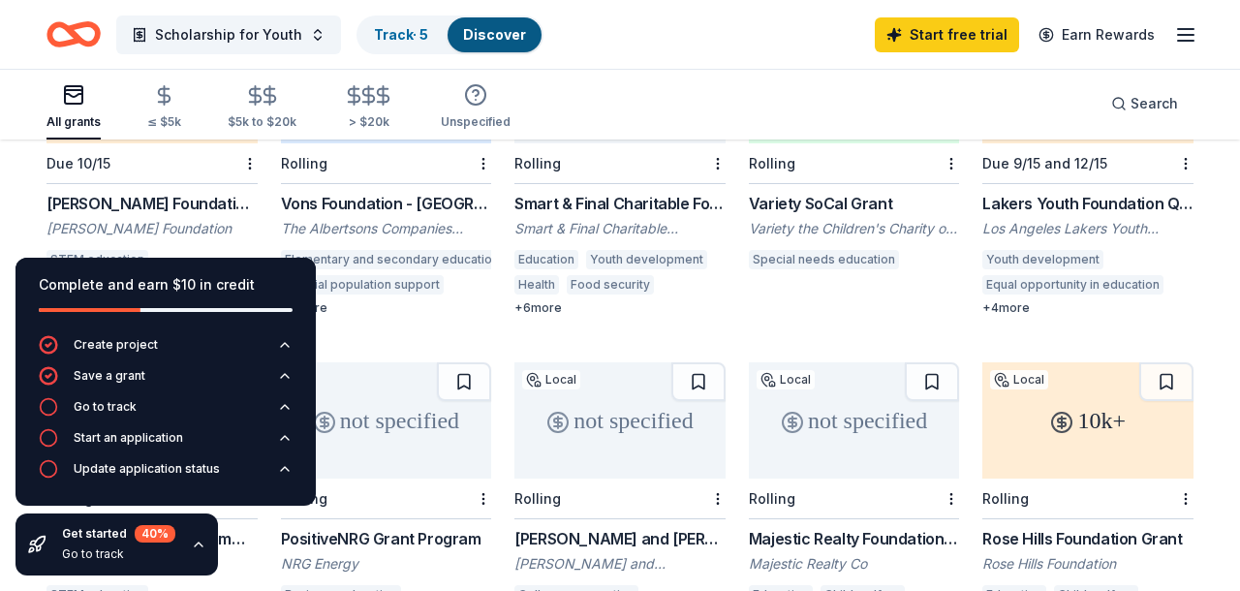
scroll to position [307, 0]
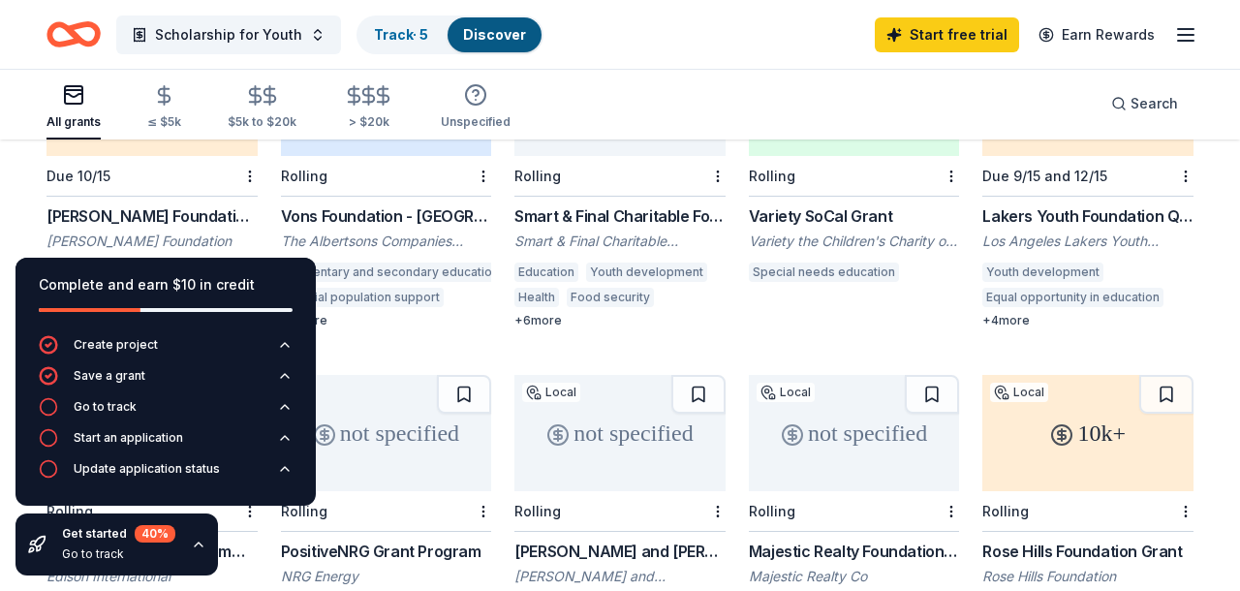
click at [1178, 33] on icon "button" at bounding box center [1185, 34] width 23 height 23
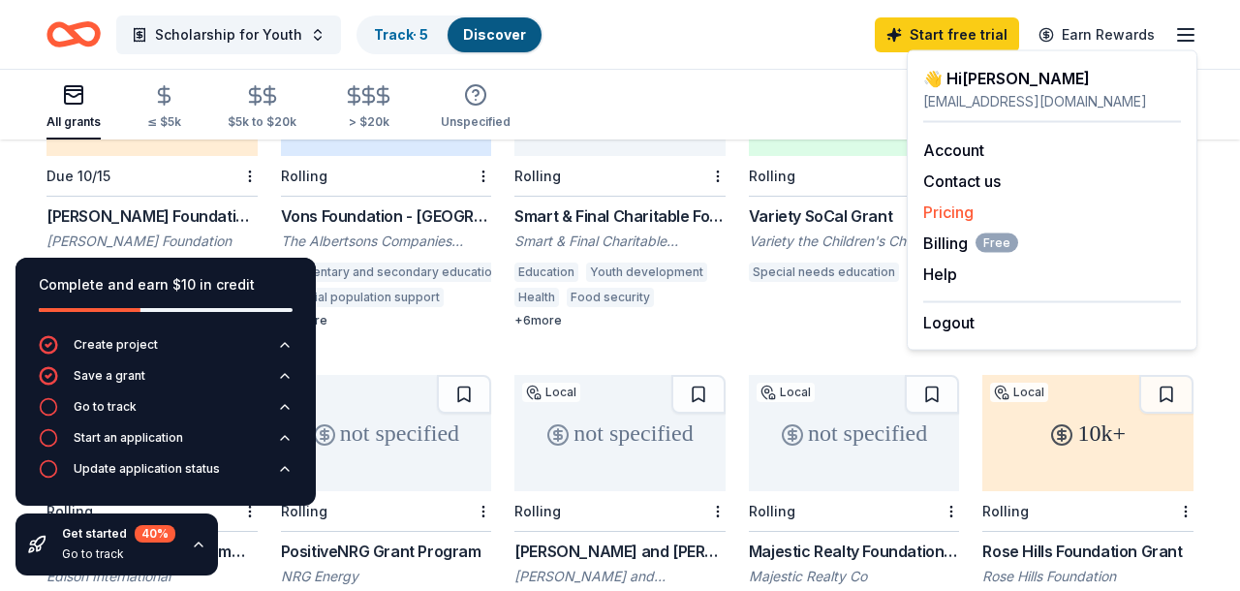
click at [963, 214] on link "Pricing" at bounding box center [948, 211] width 50 height 19
